Goal: Task Accomplishment & Management: Complete application form

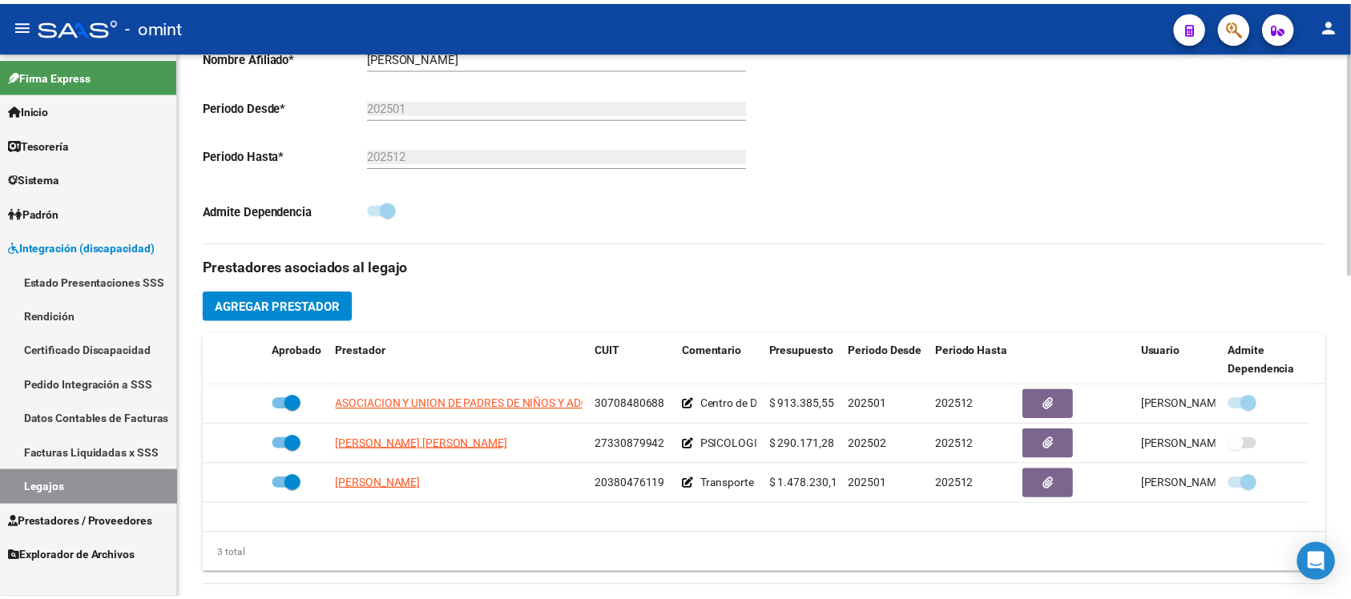
scroll to position [401, 0]
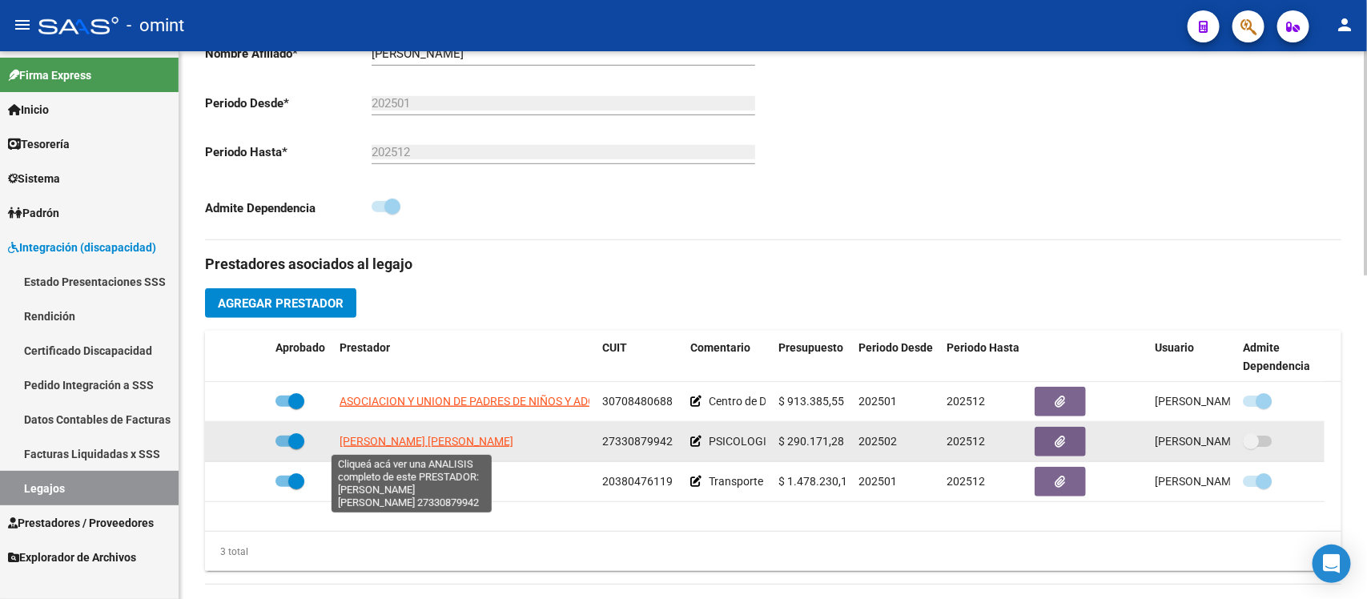
click at [385, 445] on span "[PERSON_NAME] [PERSON_NAME]" at bounding box center [427, 441] width 174 height 13
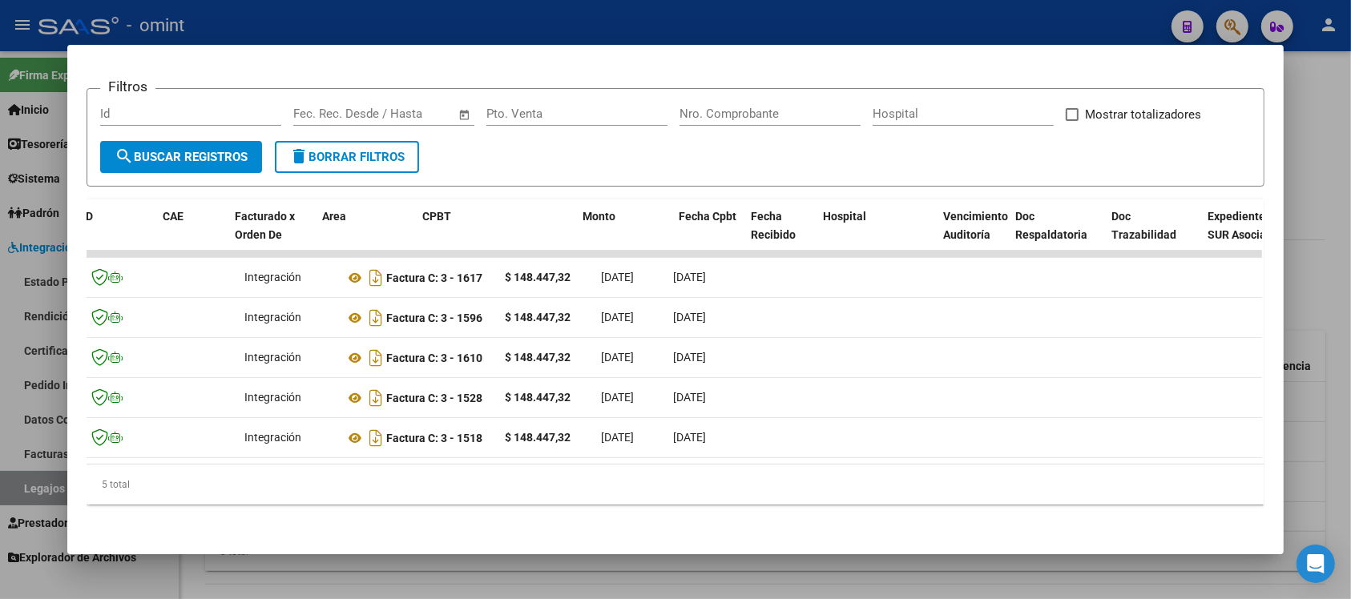
scroll to position [0, 0]
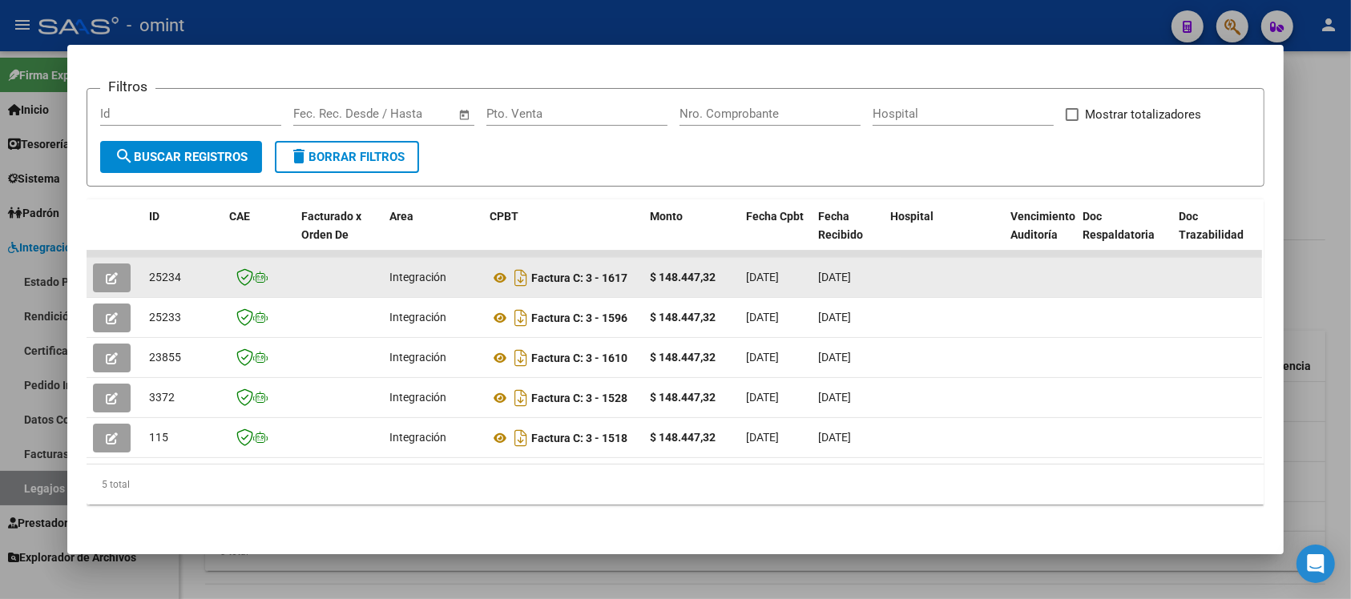
click at [99, 264] on button "button" at bounding box center [112, 278] width 38 height 29
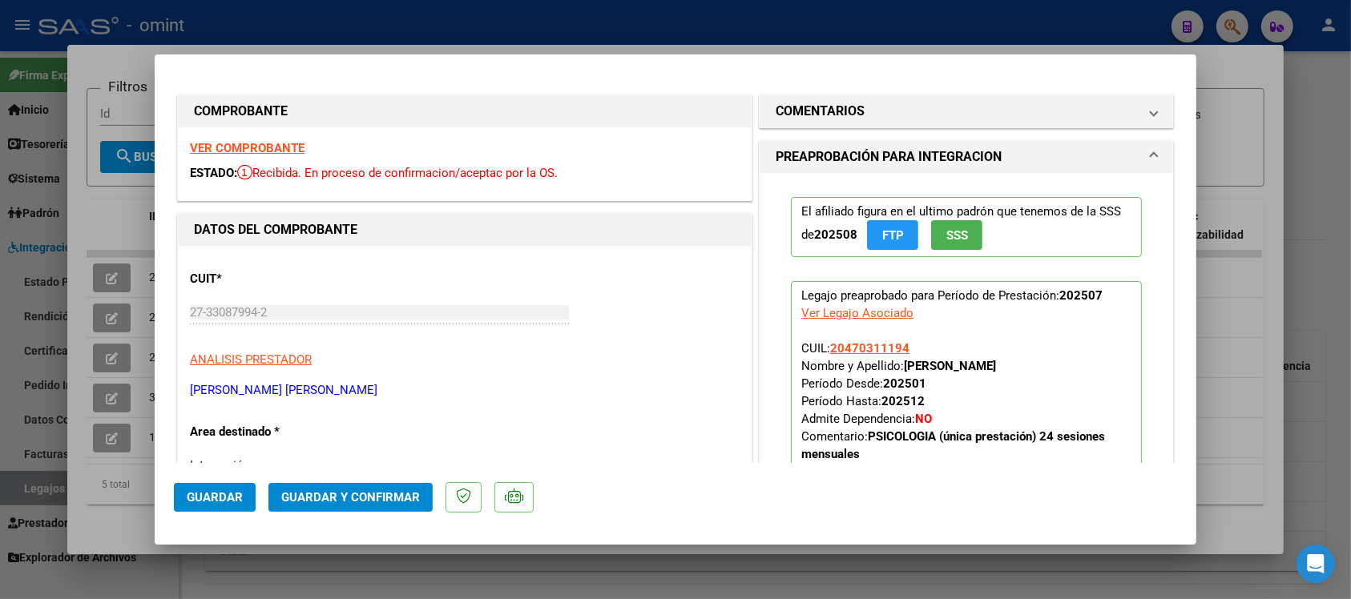
click at [254, 156] on div "VER COMPROBANTE ESTADO: Recibida. En proceso de confirmacion/aceptac por la OS." at bounding box center [465, 163] width 574 height 73
click at [246, 147] on strong "VER COMPROBANTE" at bounding box center [247, 148] width 115 height 14
click at [338, 501] on span "Guardar y Confirmar" at bounding box center [350, 497] width 139 height 14
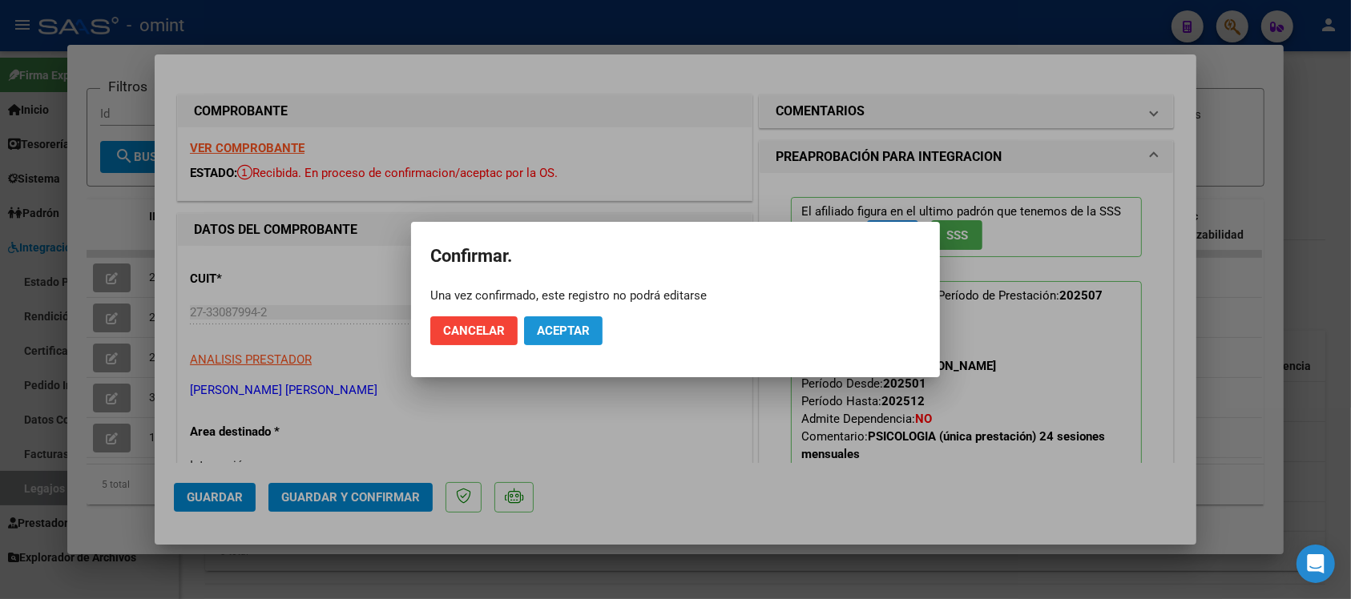
click at [561, 332] on span "Aceptar" at bounding box center [563, 331] width 53 height 14
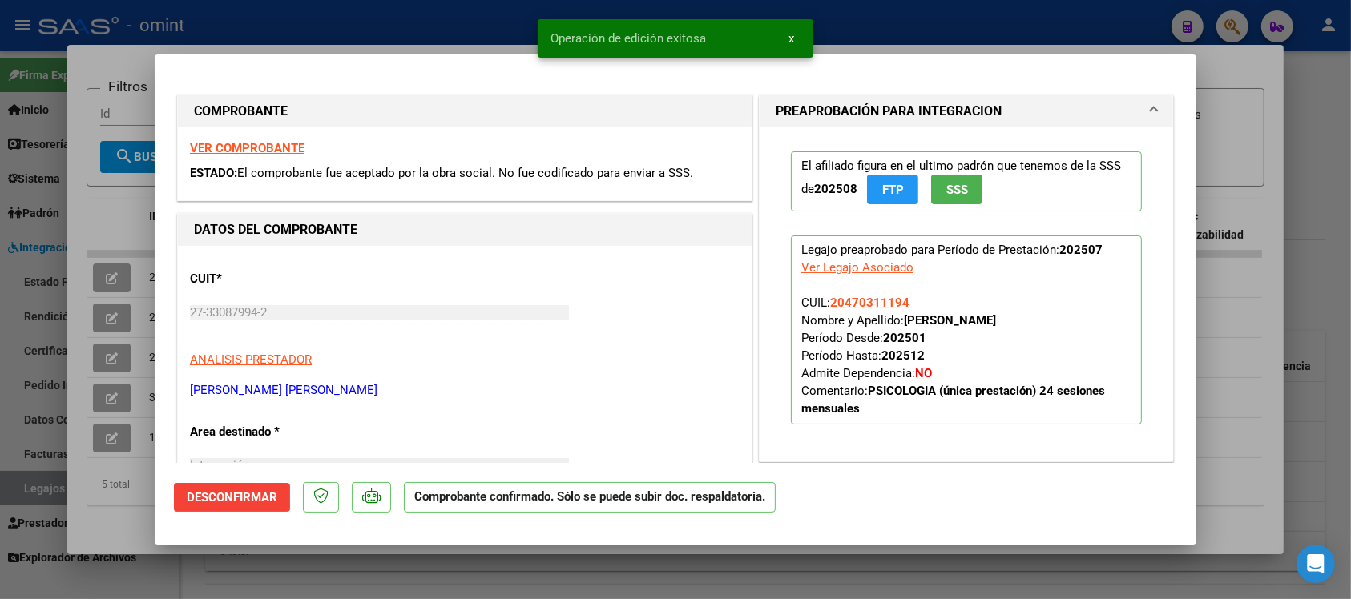
click at [462, 2] on div at bounding box center [675, 299] width 1351 height 599
type input "$ 0,00"
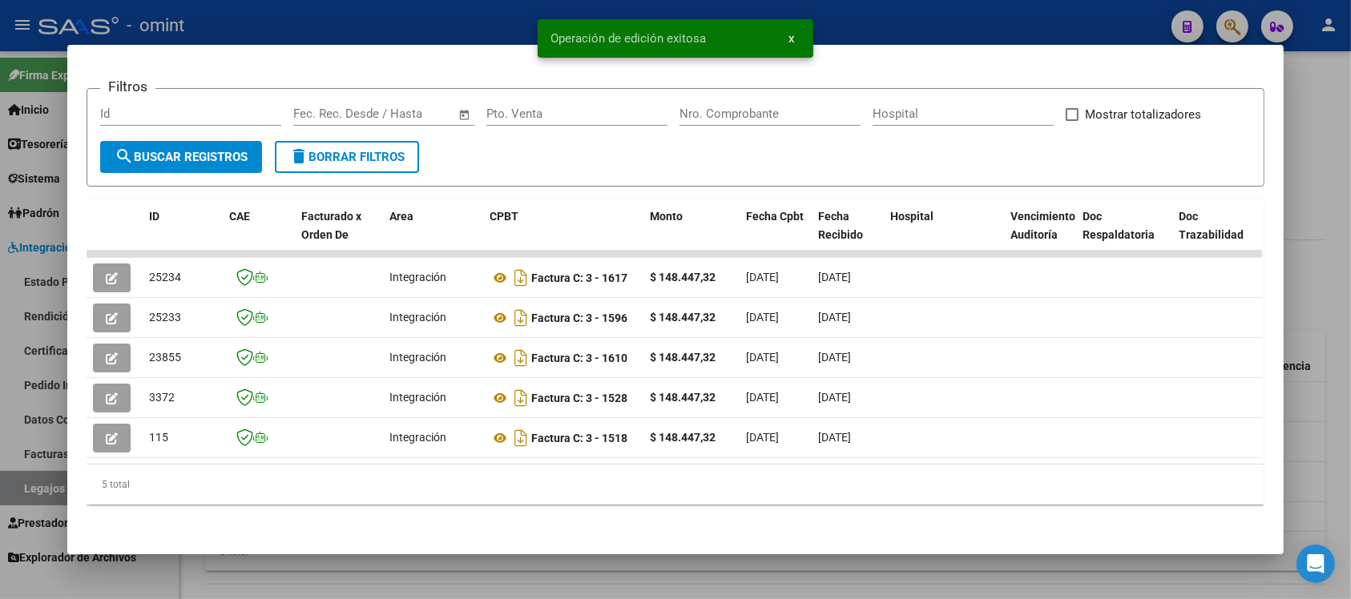
click at [462, 2] on div at bounding box center [675, 299] width 1351 height 599
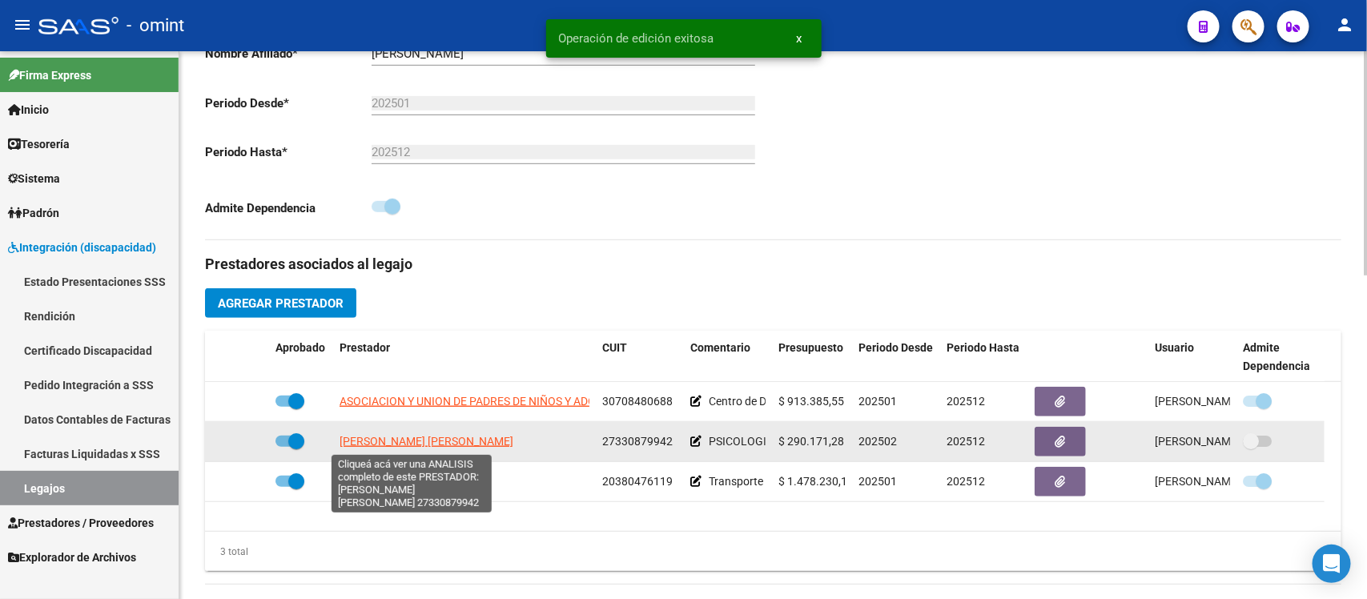
click at [401, 445] on span "[PERSON_NAME] [PERSON_NAME]" at bounding box center [427, 441] width 174 height 13
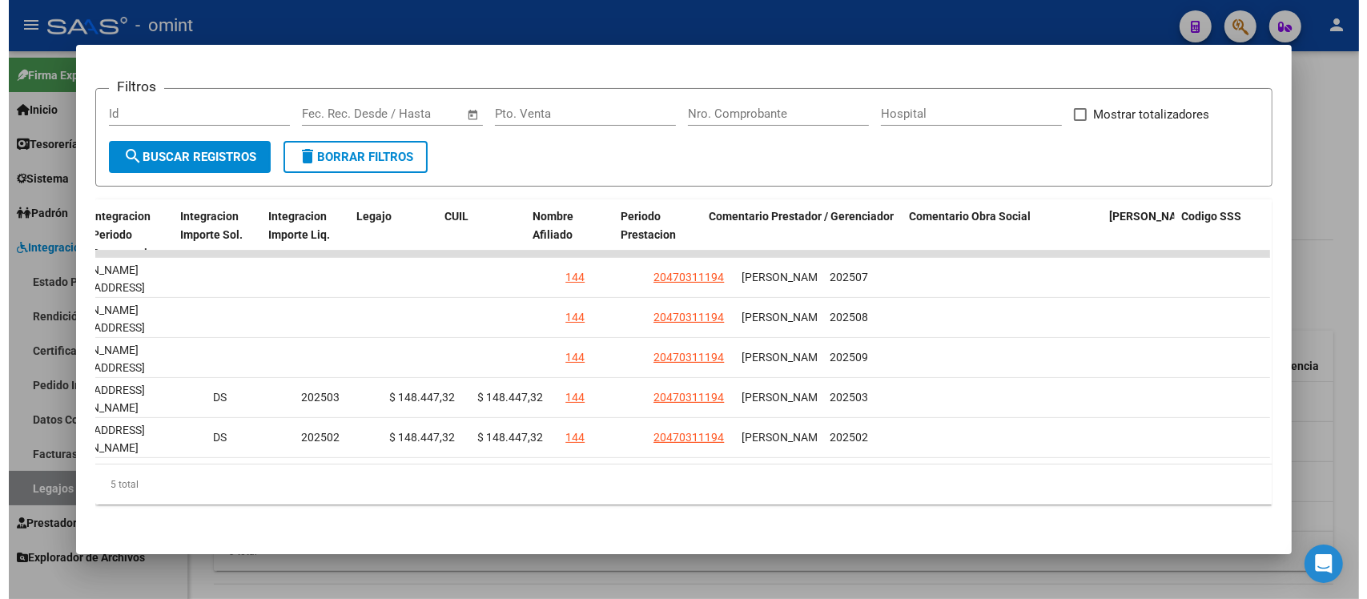
scroll to position [0, 2285]
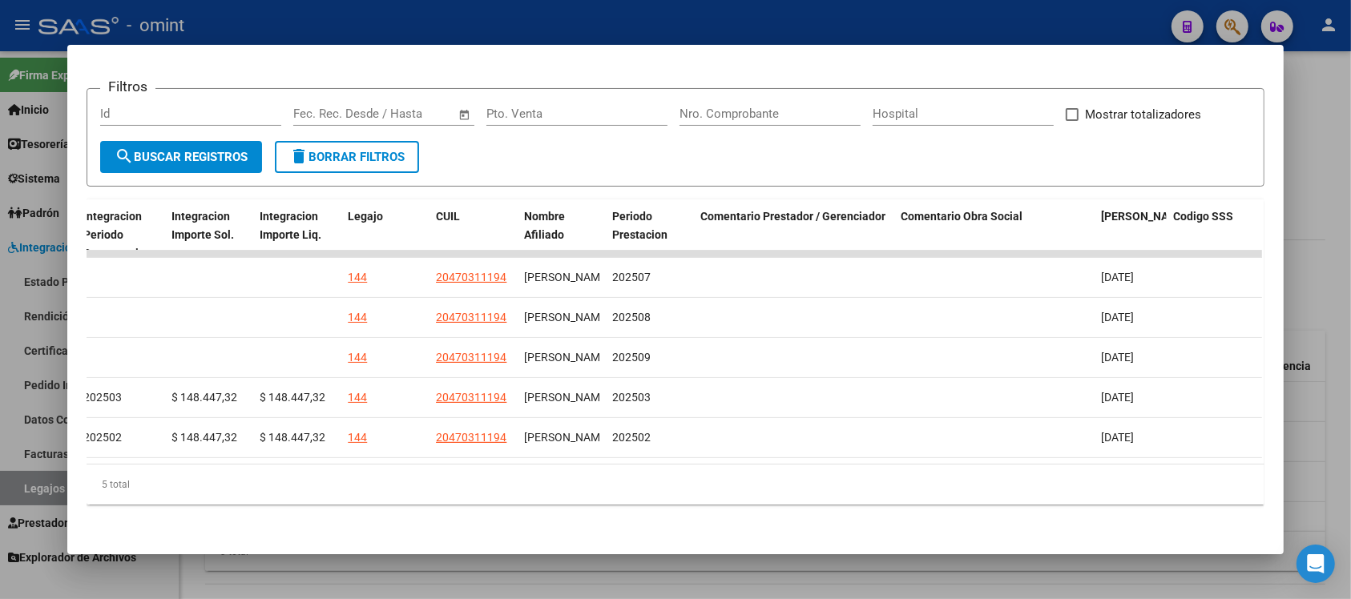
click at [699, 22] on div at bounding box center [675, 299] width 1351 height 599
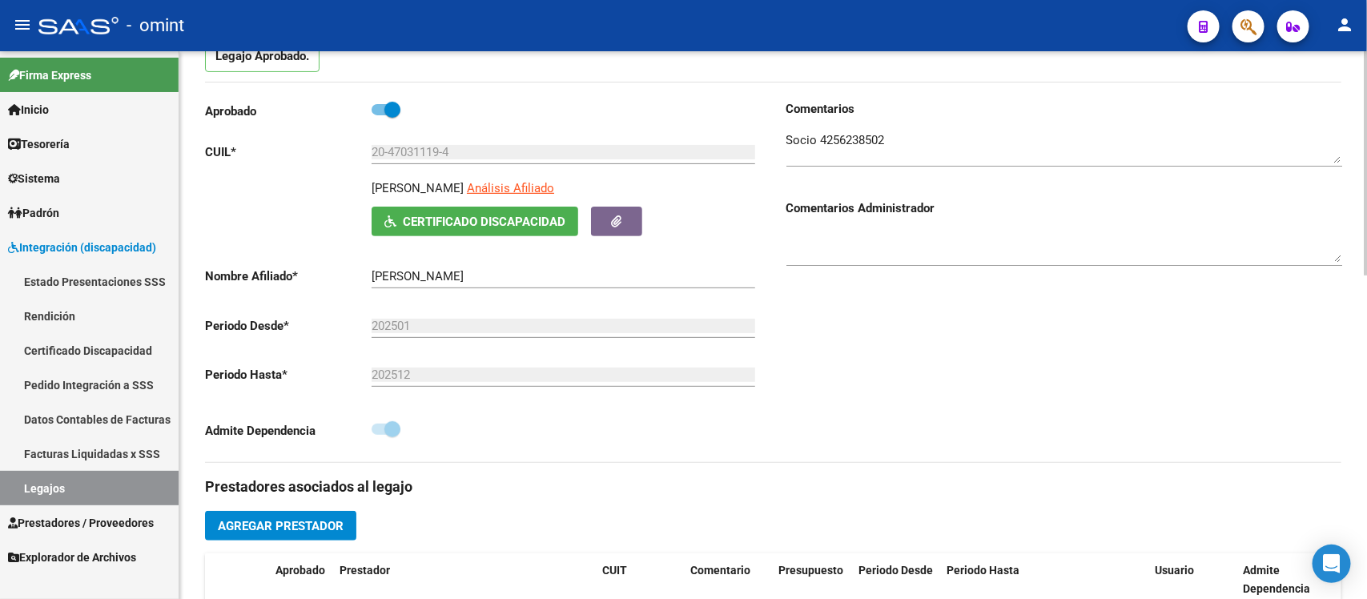
scroll to position [0, 0]
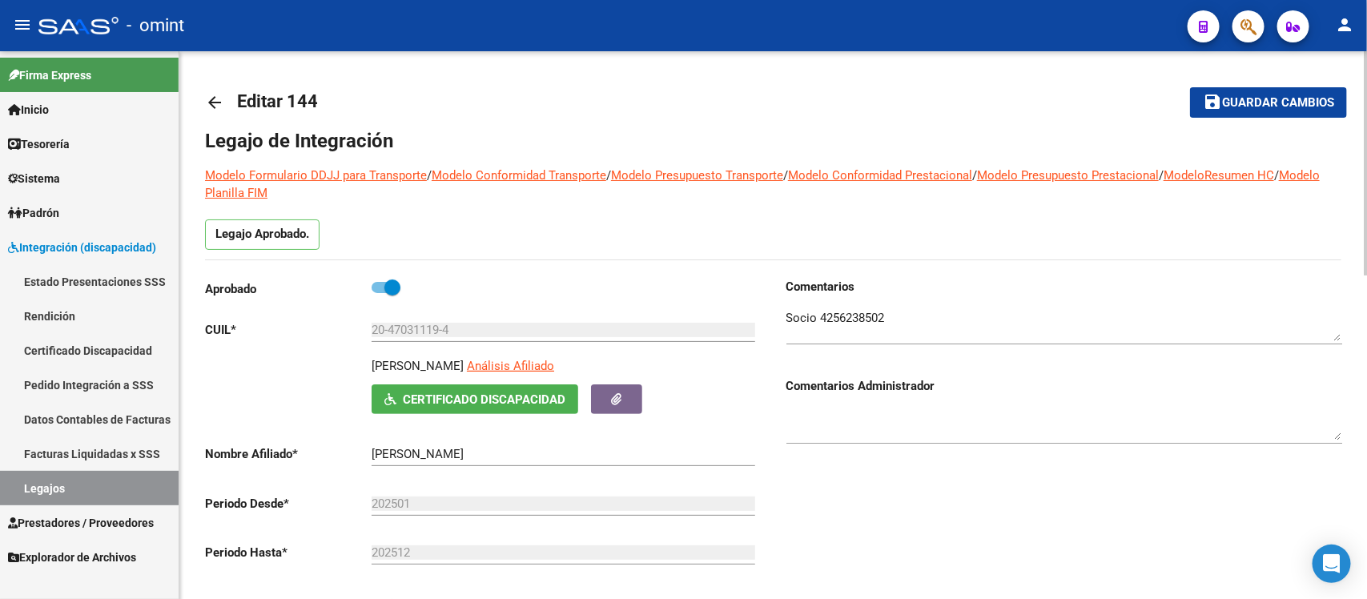
click at [218, 107] on mat-icon "arrow_back" at bounding box center [214, 102] width 19 height 19
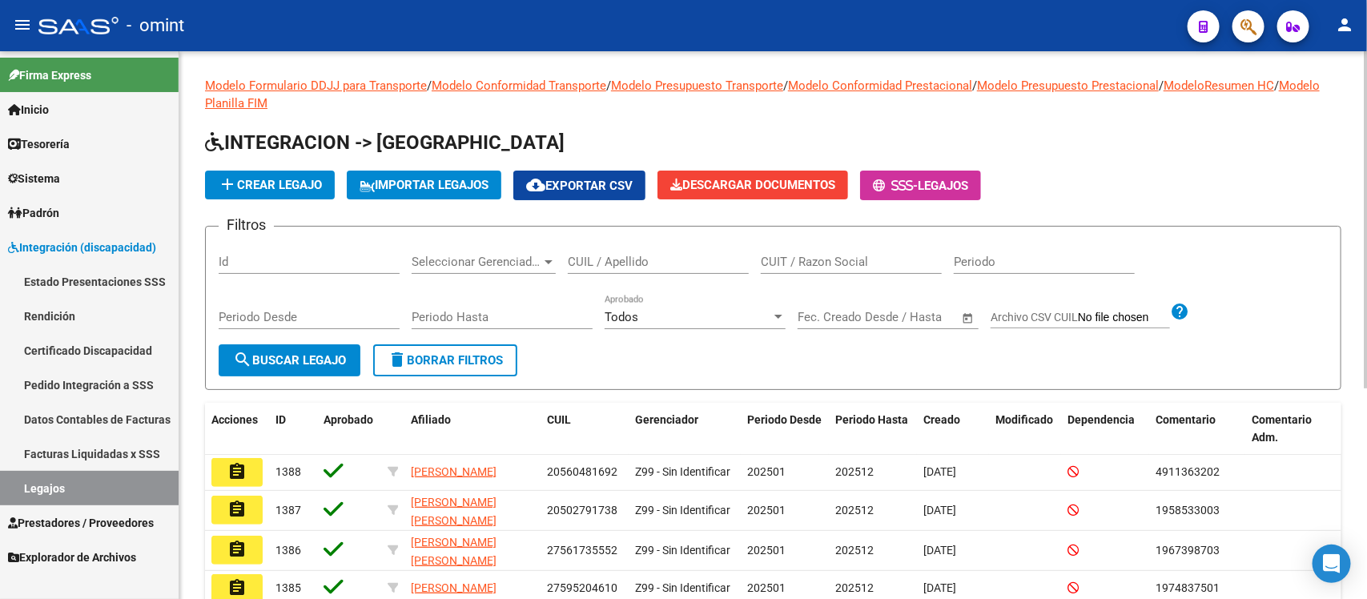
click at [433, 350] on button "delete Borrar Filtros" at bounding box center [445, 360] width 144 height 32
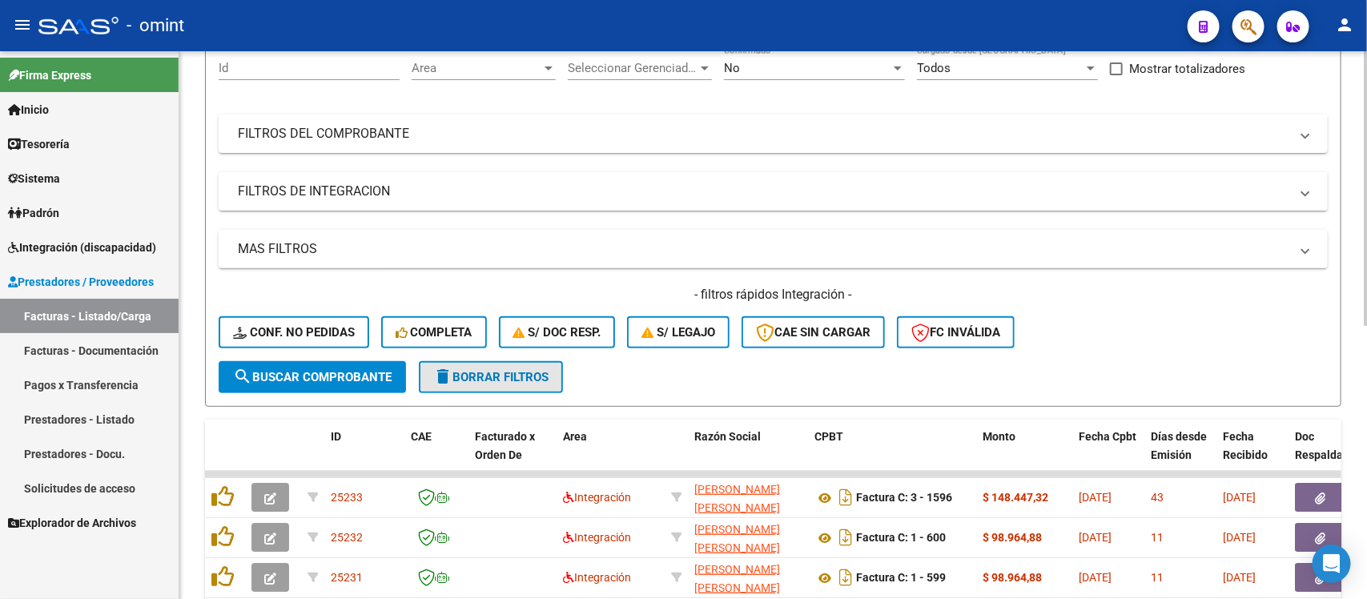
click at [526, 386] on button "delete Borrar Filtros" at bounding box center [491, 377] width 144 height 32
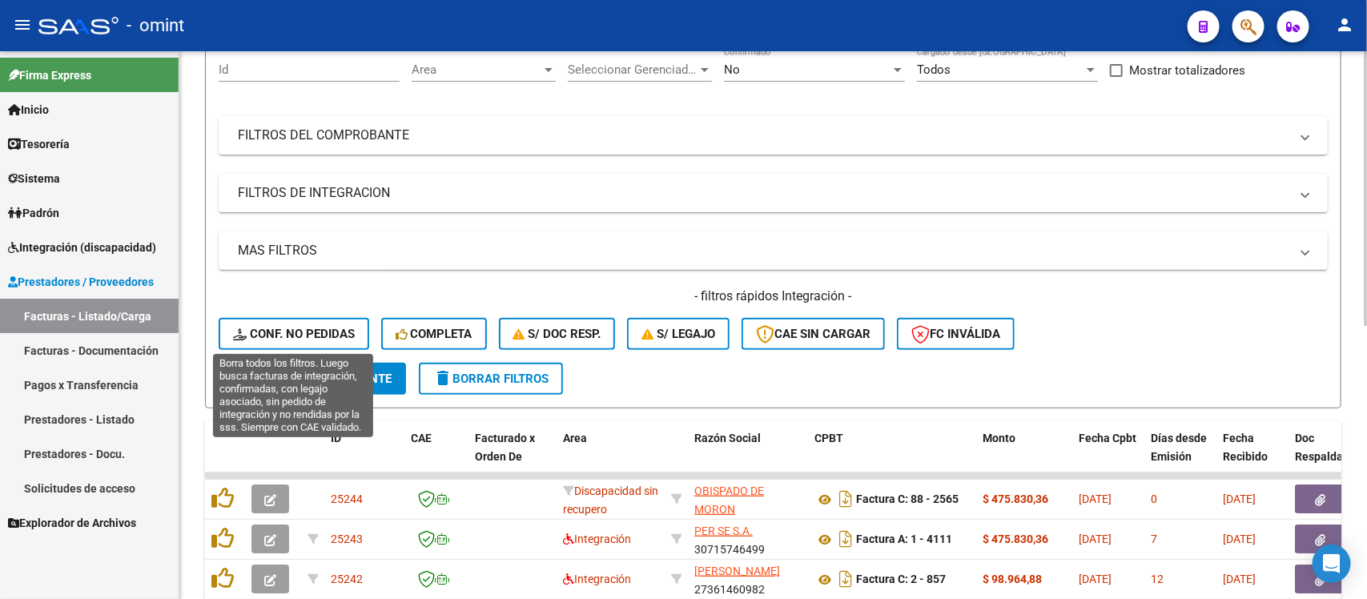
scroll to position [158, 0]
click at [337, 325] on span "Conf. no pedidas" at bounding box center [294, 332] width 122 height 14
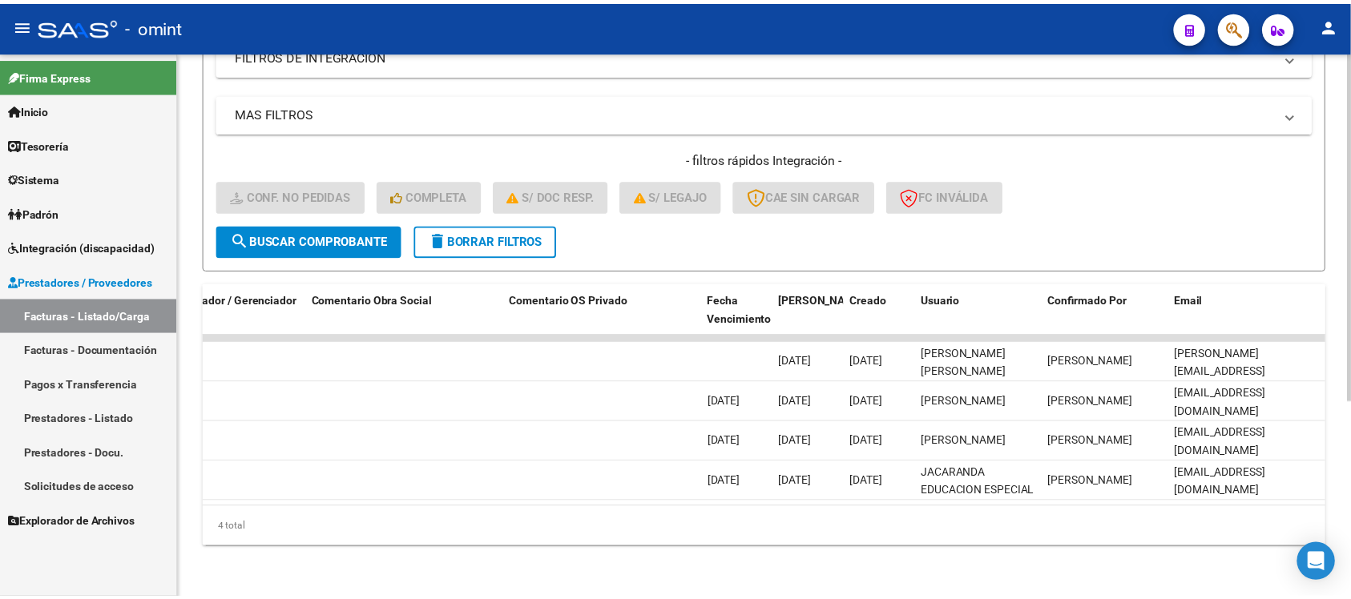
scroll to position [0, 0]
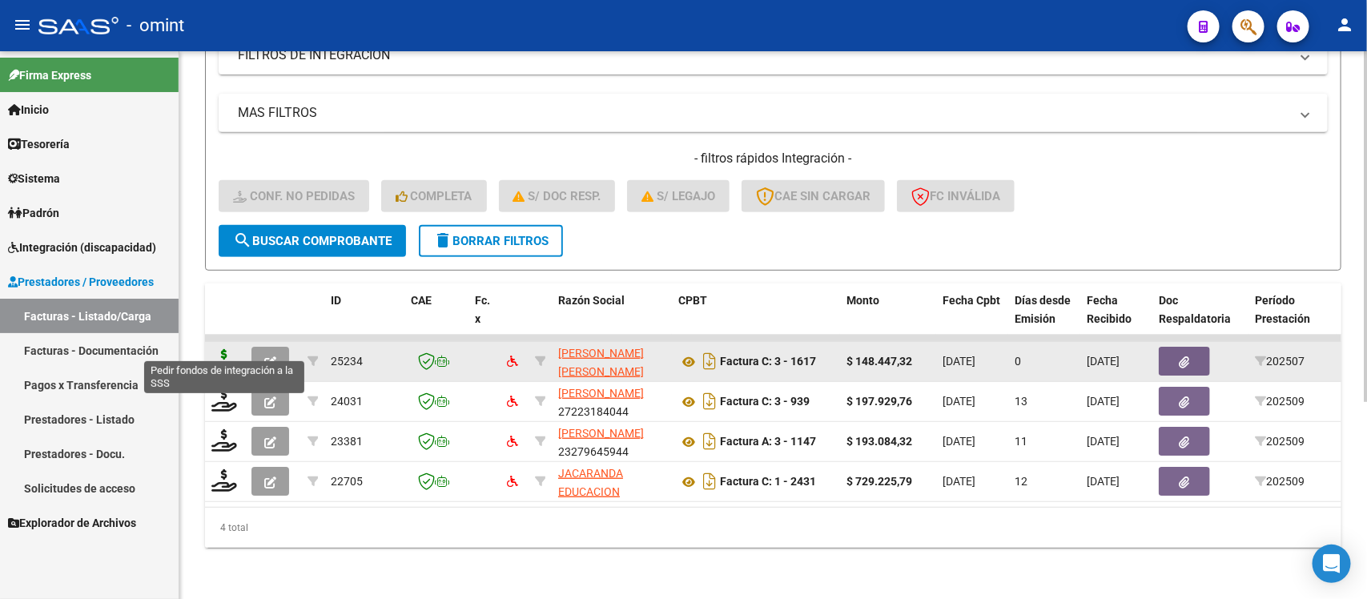
click at [219, 349] on icon at bounding box center [224, 360] width 26 height 22
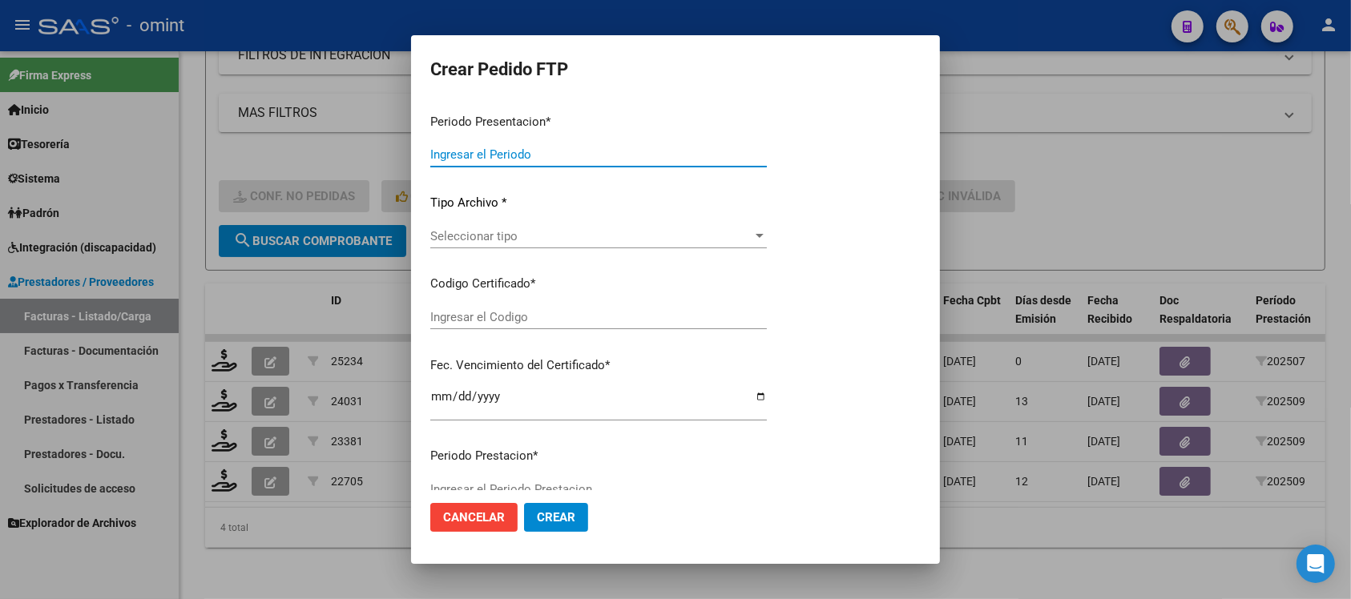
type input "202509"
type input "202507"
type input "$ 148.447,32"
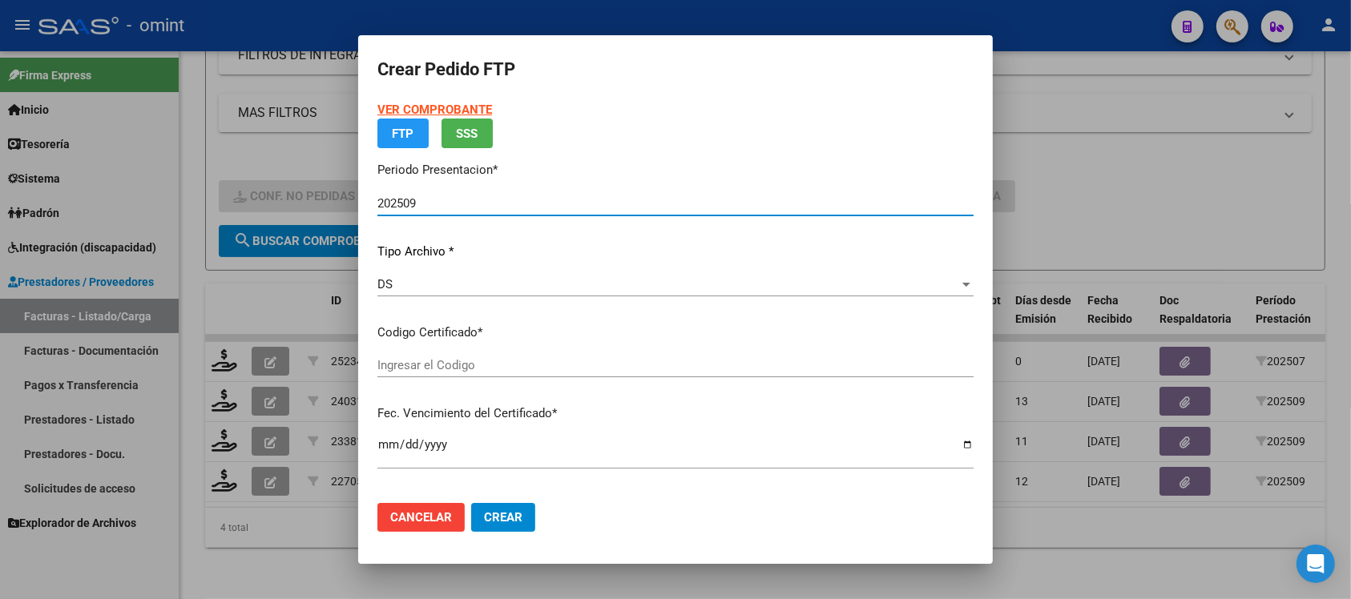
type input "226603740"
type input "2028-11-02"
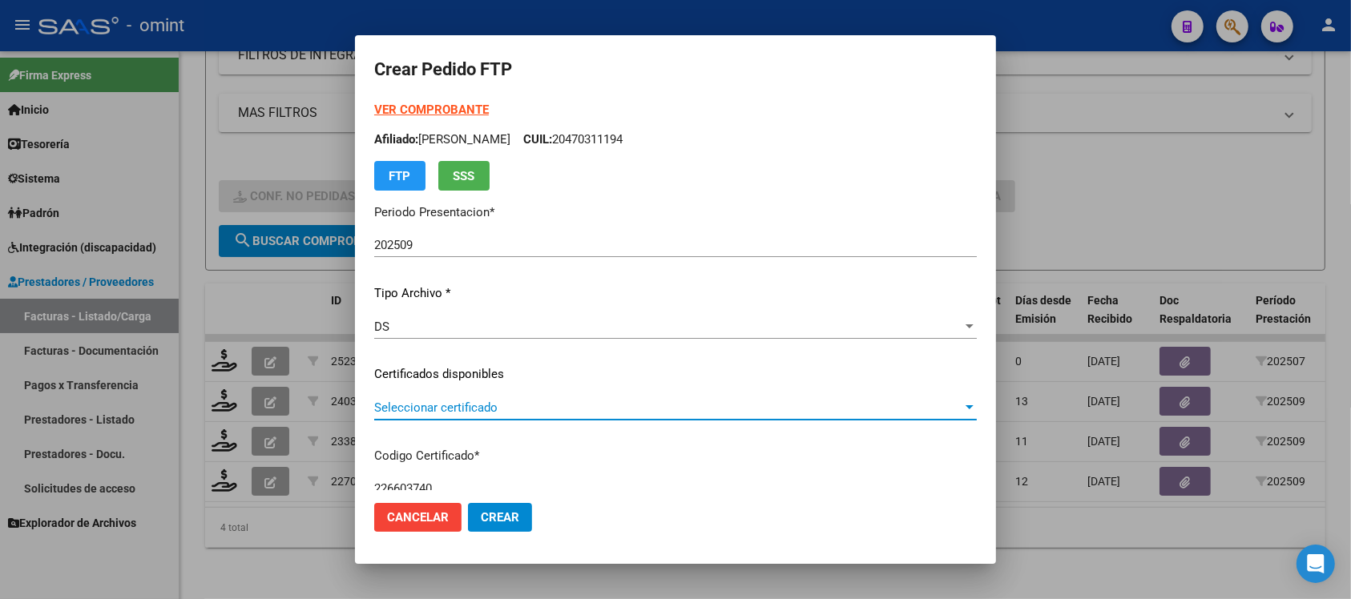
click at [497, 409] on span "Seleccionar certificado" at bounding box center [668, 408] width 588 height 14
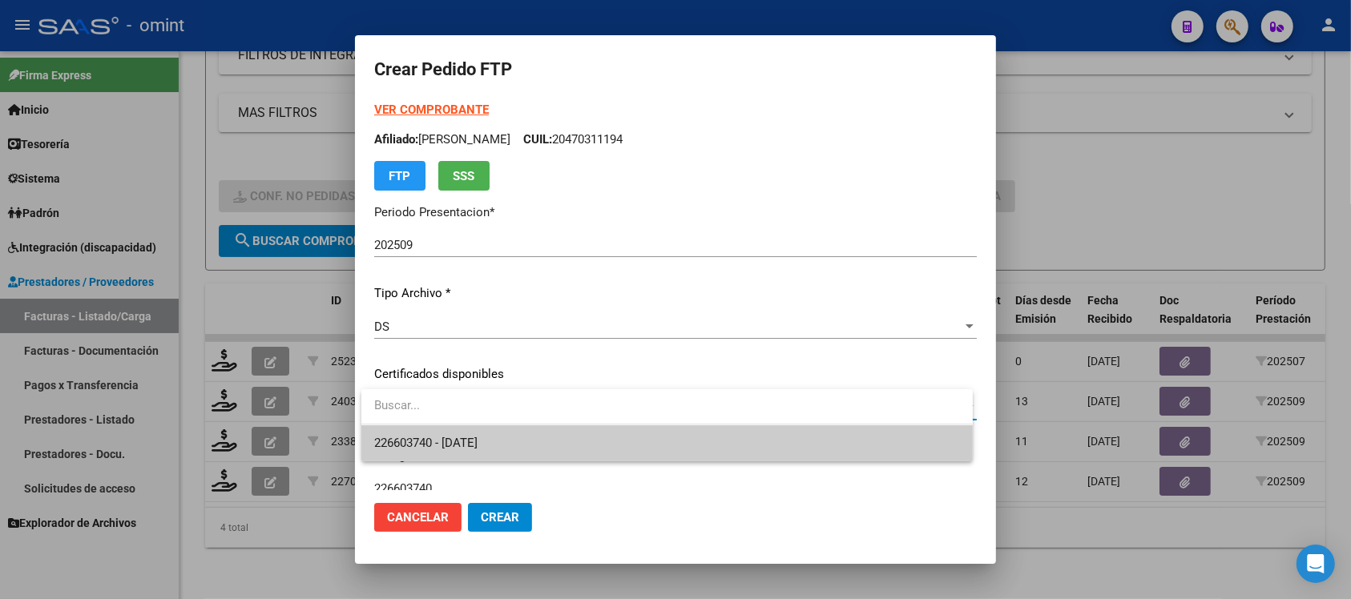
click at [502, 433] on span "226603740 - 2028-11-02" at bounding box center [667, 443] width 586 height 36
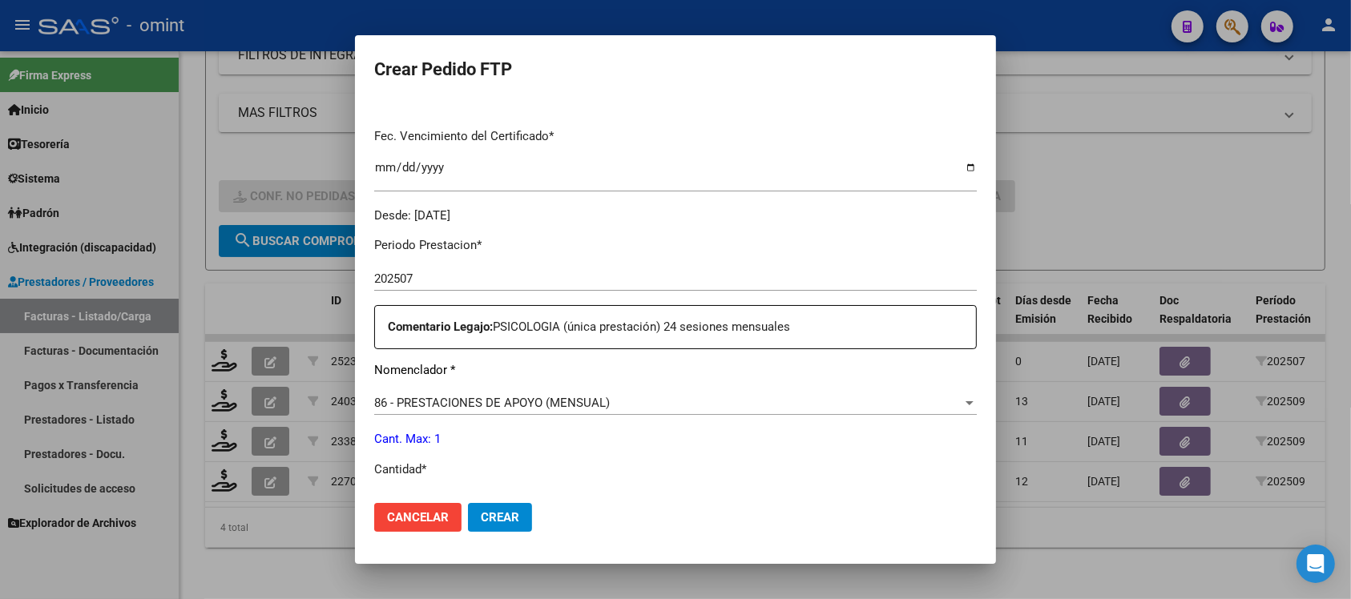
scroll to position [501, 0]
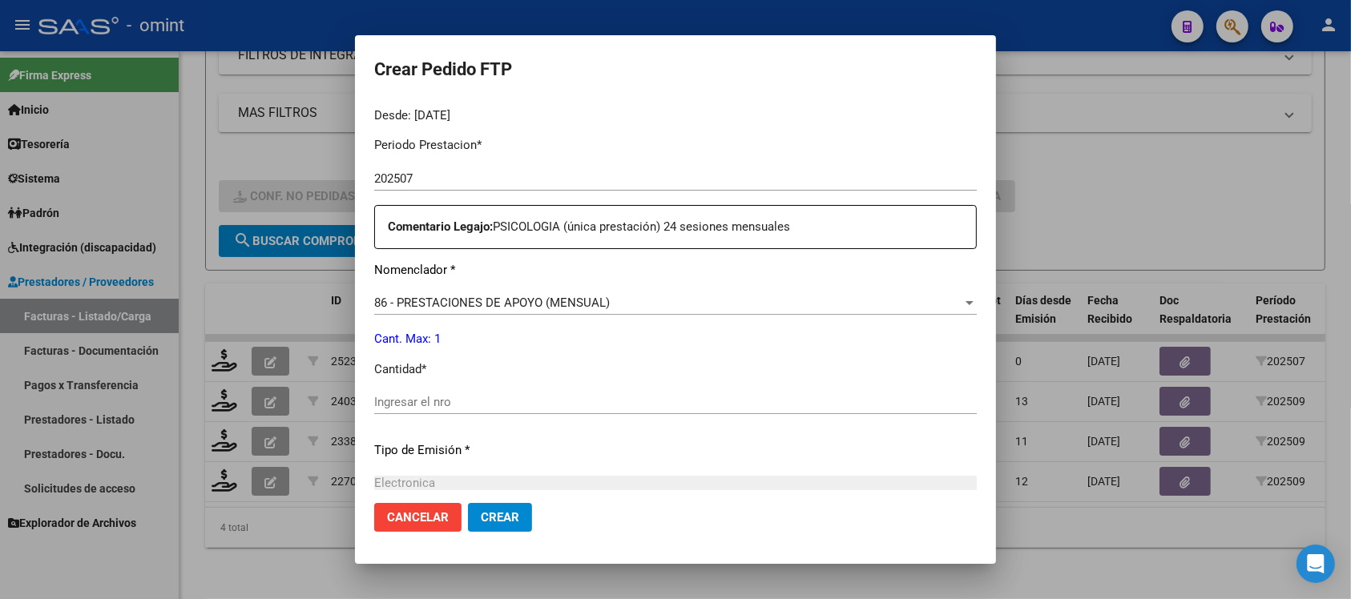
click at [469, 401] on input "Ingresar el nro" at bounding box center [675, 402] width 602 height 14
type input "1"
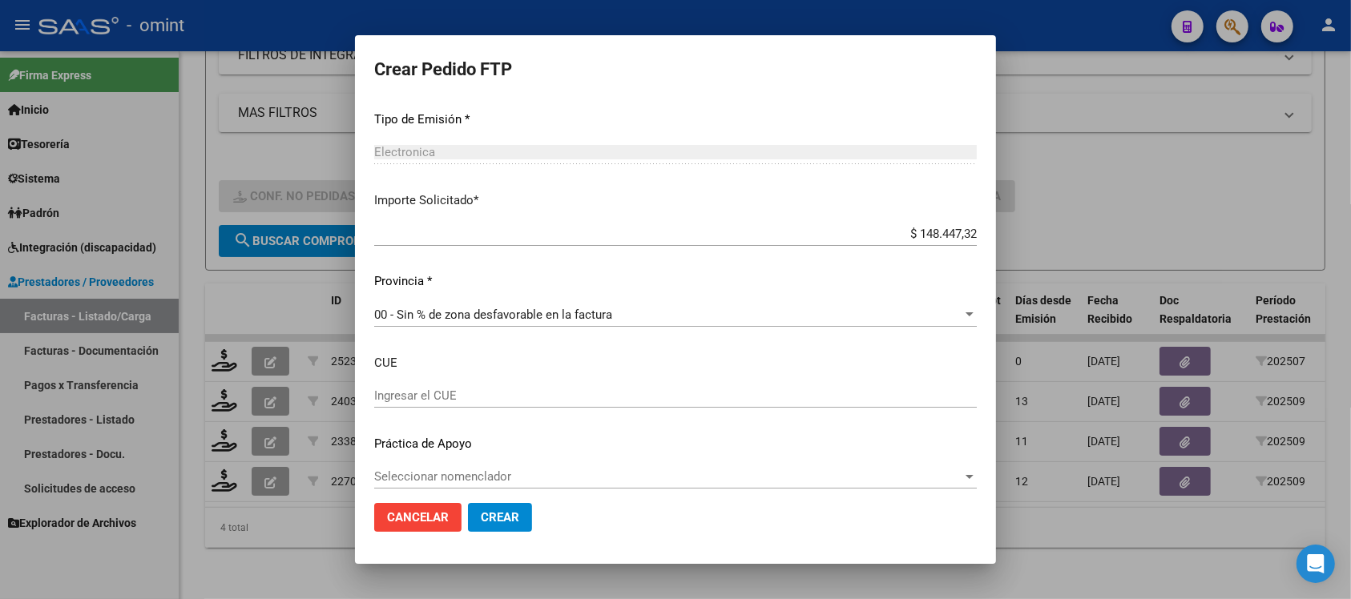
scroll to position [845, 0]
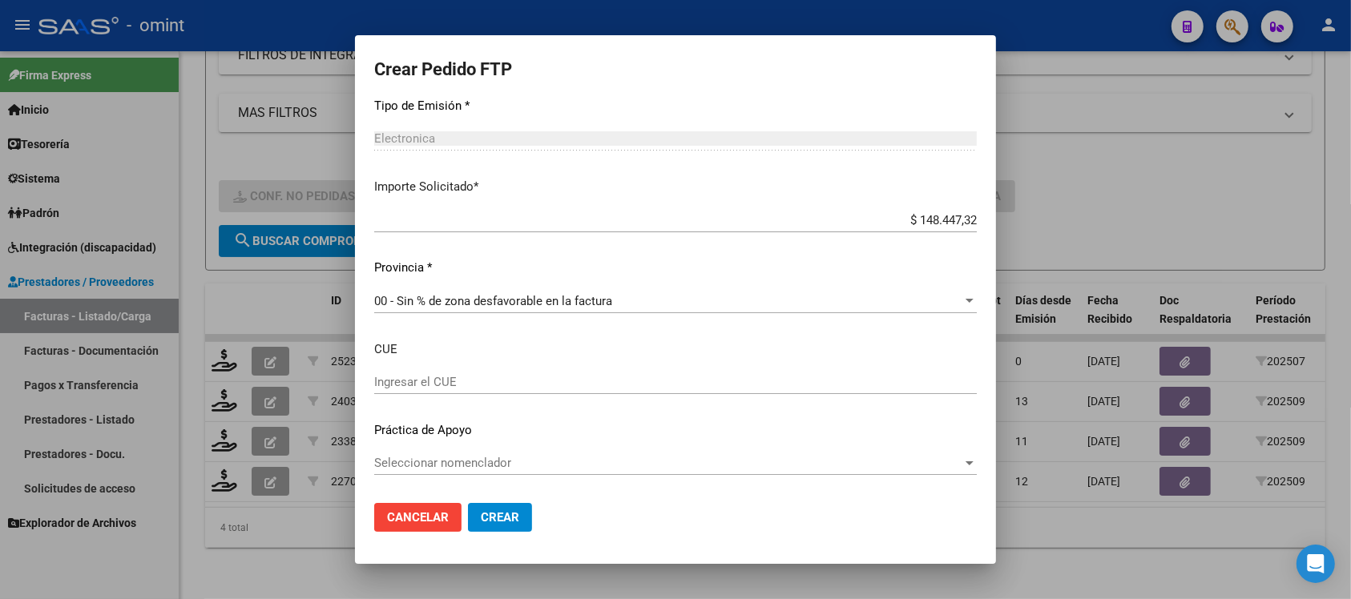
click at [498, 521] on span "Crear" at bounding box center [500, 517] width 38 height 14
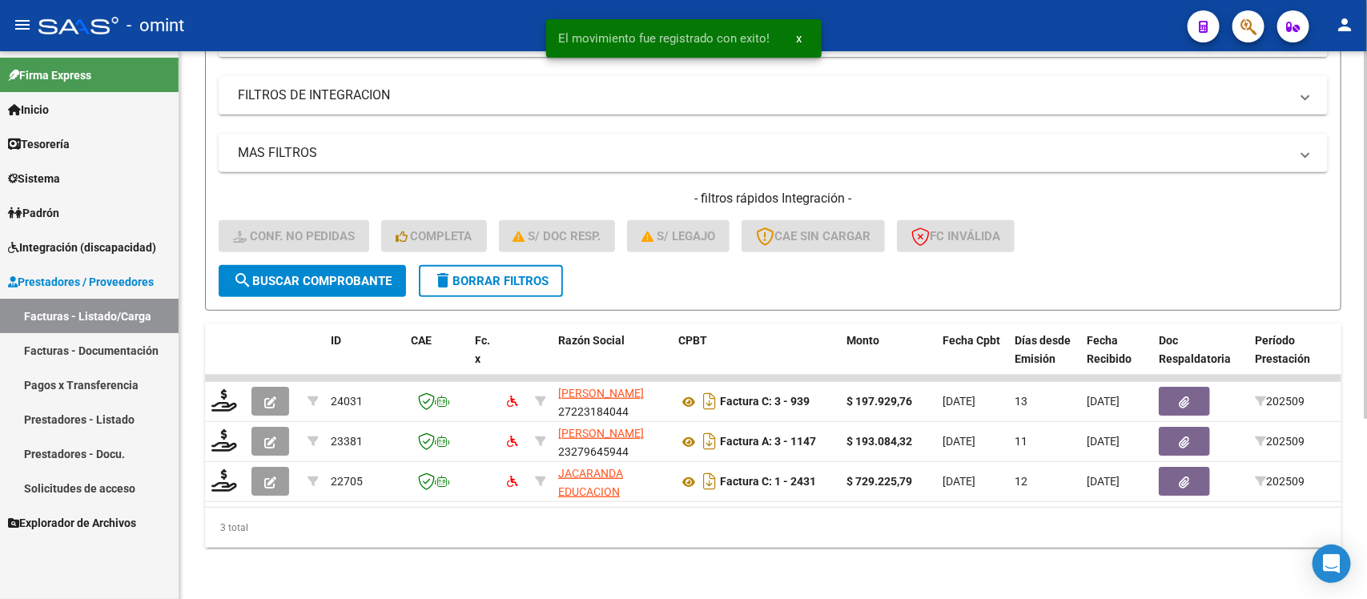
scroll to position [0, 1427]
